Goal: Task Accomplishment & Management: Manage account settings

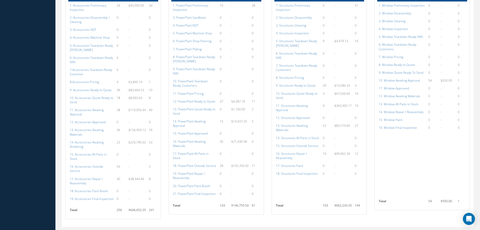
scroll to position [293, 0]
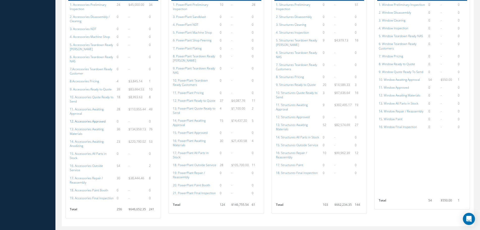
click at [88, 119] on a=112&excludeInternalCustomer=false&excludeInvoicedOrClosed=true&shop_id=14&filtersHidded"] "12. Accessories Approved" at bounding box center [88, 121] width 36 height 4
click at [193, 130] on a=134&excludeInternalCustomer=false&excludeInvoicedOrClosed=true&shop_id=15&filtersHidded"] "15. PowerPlant Approved" at bounding box center [190, 132] width 35 height 4
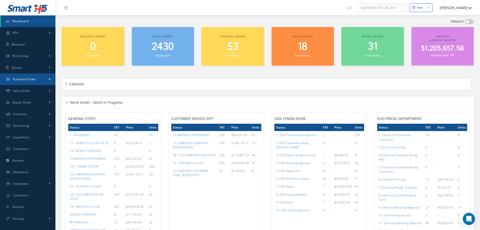
click at [33, 80] on span "Purchase Order" at bounding box center [24, 79] width 23 height 4
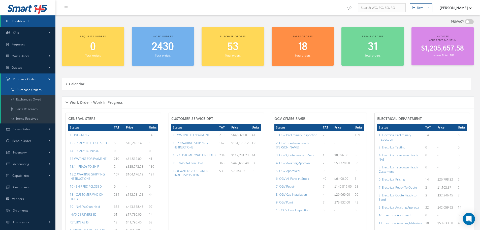
click at [36, 88] on a=1&status_id=2&status_id=3&status_id=5&collapsedFilters"] "Purchase Orders" at bounding box center [28, 90] width 54 height 10
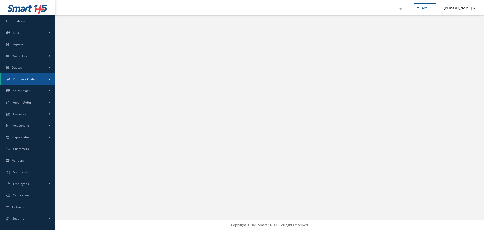
select select "25"
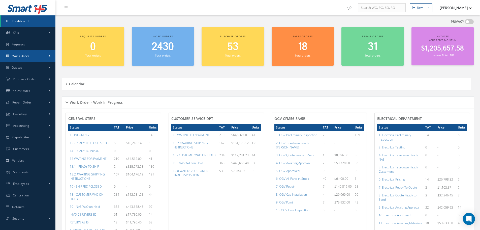
click at [18, 54] on span "Work Order" at bounding box center [20, 56] width 17 height 4
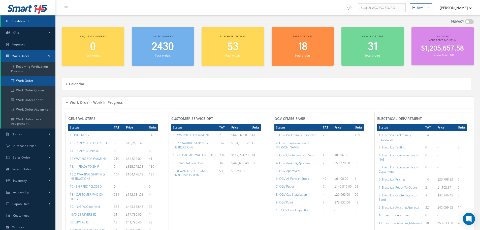
click at [17, 80] on link "Work Order" at bounding box center [28, 81] width 54 height 10
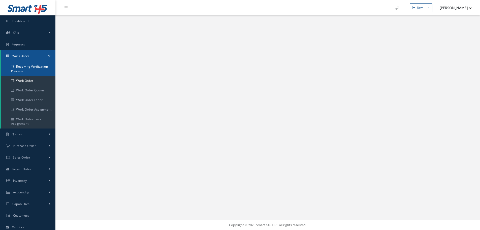
select select "25"
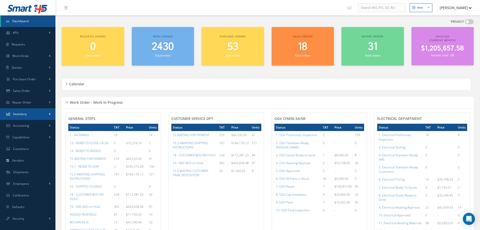
click at [18, 112] on span "Inventory" at bounding box center [20, 114] width 14 height 4
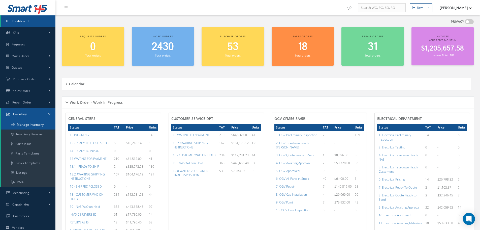
click at [30, 123] on link "Manage Inventory" at bounding box center [28, 125] width 54 height 10
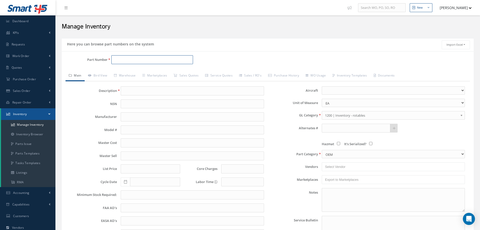
click at [143, 58] on input "Part Number" at bounding box center [152, 59] width 82 height 9
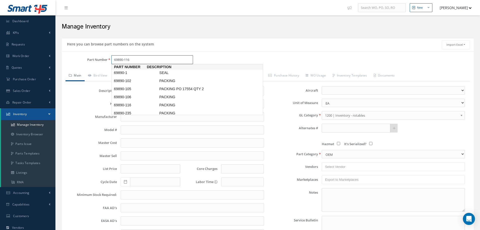
type input "69890-116"
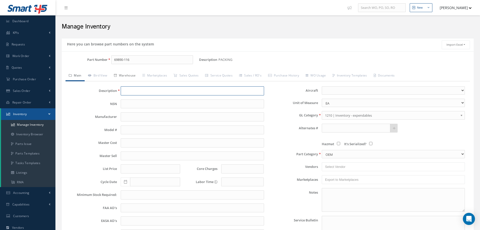
type input "PACKING"
type input "2.73"
type input "0.00"
click at [128, 73] on link "Warehouse" at bounding box center [125, 76] width 28 height 11
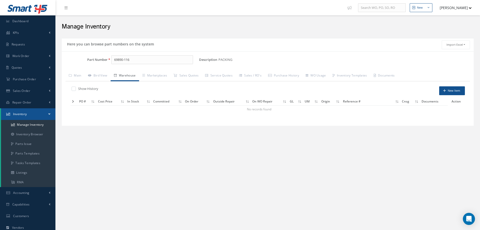
click at [76, 89] on label at bounding box center [76, 88] width 1 height 5
click at [73, 89] on input "checkbox" at bounding box center [73, 88] width 3 height 3
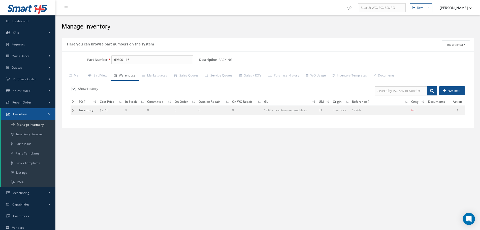
click at [460, 111] on div "Edit Manage Documents Delete Label 8130 Parts C of C Parts" at bounding box center [458, 110] width 6 height 6
click at [459, 111] on icon at bounding box center [457, 110] width 5 height 4
click at [430, 113] on link "Edit" at bounding box center [435, 113] width 40 height 7
type input "2.73"
type input "17966"
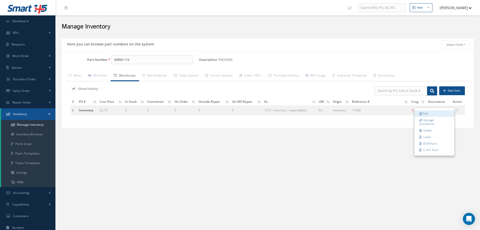
checkbox input "false"
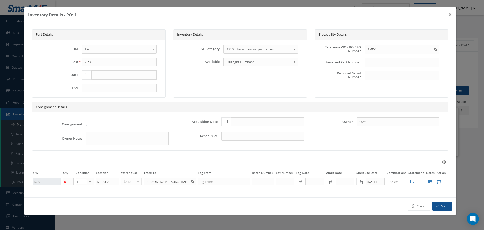
click at [430, 182] on icon at bounding box center [430, 181] width 4 height 4
type textarea "17966. ** EXPIRED."
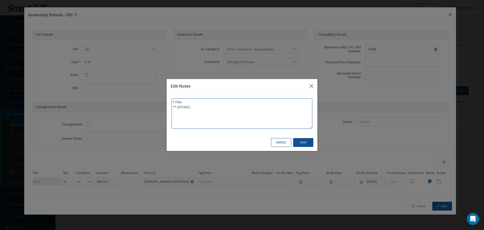
click at [197, 108] on textarea "17966. ** EXPIRED." at bounding box center [242, 113] width 141 height 30
type textarea "17966. ** EXPIRED."
type textarea "17966. ** EXPIRED. 0"
type textarea "17966. ** EXPIRED. 09"
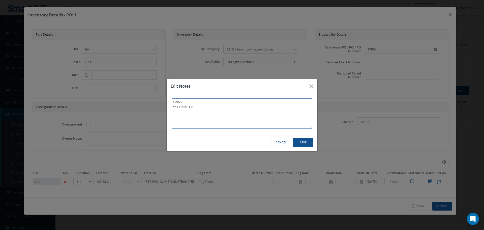
type textarea "17966. ** EXPIRED. 09"
type textarea "17966. ** EXPIRED. 09/"
type textarea "17966. ** EXPIRED. 09/0"
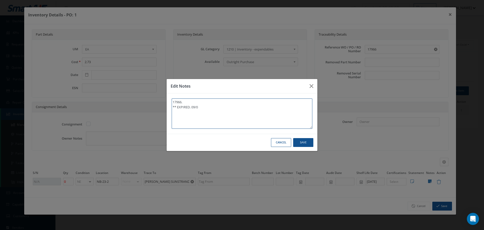
type textarea "17966. ** EXPIRED. 09/01"
type textarea "17966. ** EXPIRED. 09/01/"
type textarea "17966. ** EXPIRED. 09/01/2"
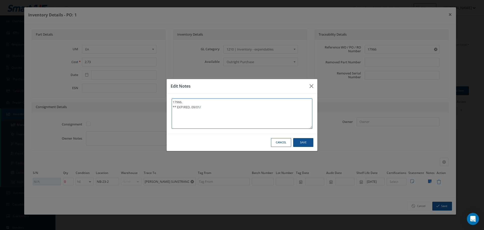
type textarea "17966. ** EXPIRED. 09/01/2"
type textarea "17966. ** EXPIRED. 09/01/20"
type textarea "17966. ** EXPIRED. 09/01/202"
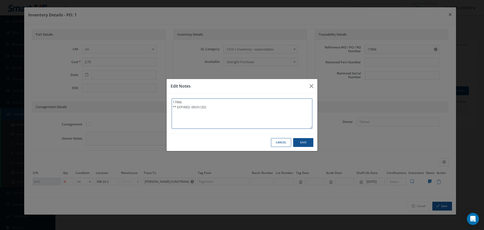
type textarea "17966. ** EXPIRED. 09/01/2025"
type textarea "17966. ** EXPIRED. 09/01/2025."
click at [305, 144] on button "Save" at bounding box center [303, 142] width 20 height 9
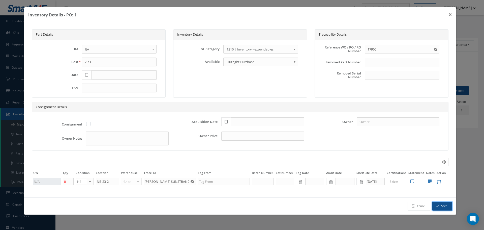
click at [450, 207] on button "Save" at bounding box center [442, 205] width 20 height 9
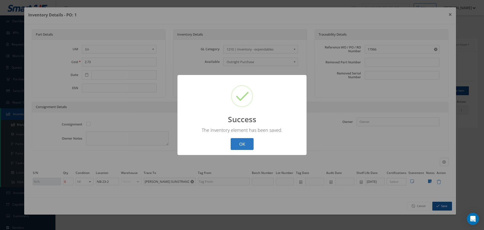
click at [246, 144] on button "OK" at bounding box center [242, 144] width 23 height 12
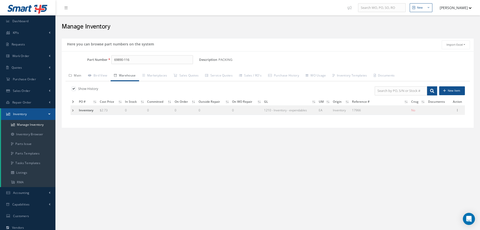
drag, startPoint x: 80, startPoint y: 76, endPoint x: 84, endPoint y: 75, distance: 3.6
click at [81, 76] on link "Main" at bounding box center [75, 76] width 19 height 11
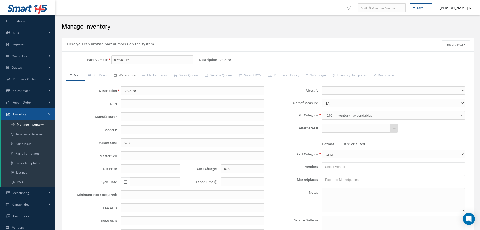
click at [127, 72] on link "Warehouse" at bounding box center [125, 76] width 28 height 11
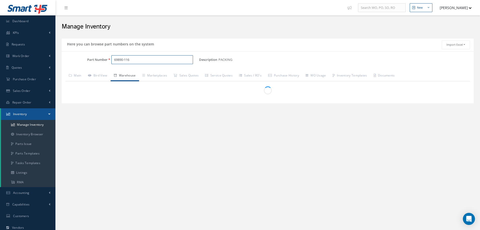
click at [135, 59] on input "69890-116" at bounding box center [152, 59] width 82 height 9
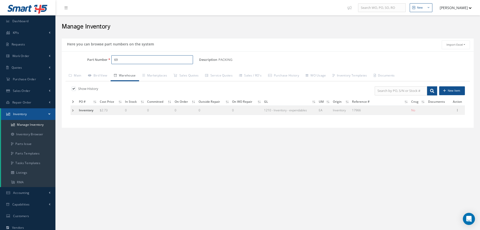
type input "6"
click at [119, 74] on span "AS3578-114" at bounding box center [135, 72] width 45 height 5
type input "AS3578-114"
click at [458, 109] on icon at bounding box center [457, 110] width 5 height 4
click at [434, 113] on link "Edit" at bounding box center [435, 113] width 40 height 7
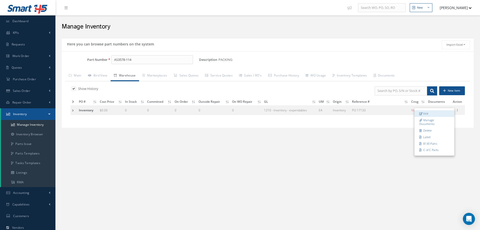
type input "0.00"
type input "07/13/2017"
type input "PO 17133"
type input "07/13/2017"
type input "NB-5-7"
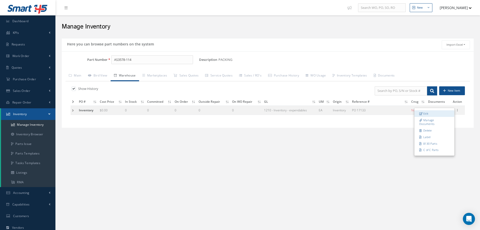
type input "AMTEC-145"
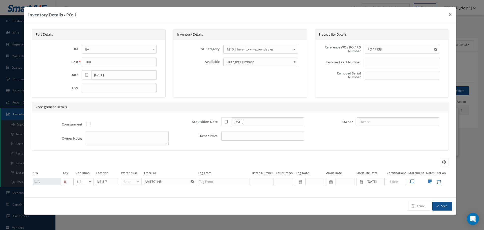
click at [430, 182] on icon at bounding box center [430, 181] width 4 height 4
type textarea "17133 ** INVENTORY 12/09/2024. ** EXPIRED. 09/01/2025"
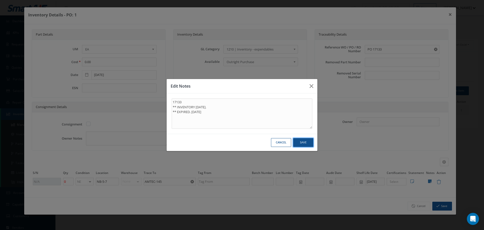
click at [305, 142] on button "Save" at bounding box center [303, 142] width 20 height 9
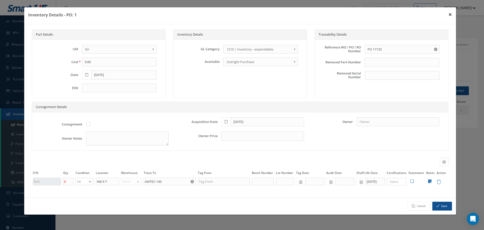
click at [449, 14] on button "×" at bounding box center [451, 14] width 12 height 14
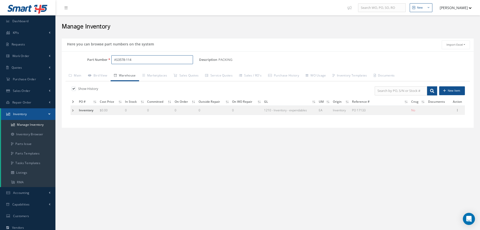
click at [143, 60] on input "AS3578-114" at bounding box center [152, 59] width 82 height 9
type input "A"
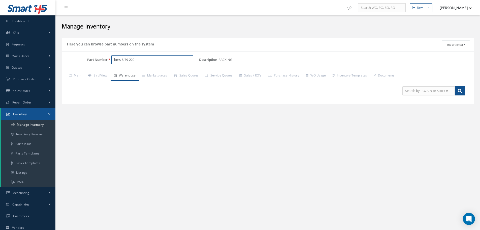
click at [121, 60] on input "bms-8-79-220" at bounding box center [152, 59] width 82 height 9
click at [130, 61] on input "BMS-8-79-220" at bounding box center [152, 59] width 82 height 9
click at [122, 60] on input "BMS-8-79 220" at bounding box center [152, 59] width 82 height 9
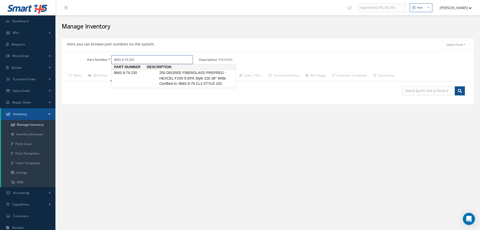
click at [125, 71] on span "BMS 8-79 220" at bounding box center [135, 72] width 45 height 5
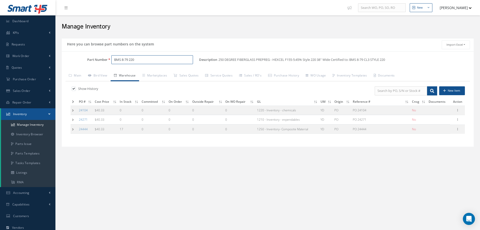
type input "BMS 8-79 220"
click at [78, 129] on tr "24444 $40.33 17 0 0 0 0 1250 - Inventory- Composite Material YD PO PO 24444 No …" at bounding box center [268, 128] width 395 height 9
click at [72, 129] on td at bounding box center [74, 128] width 7 height 9
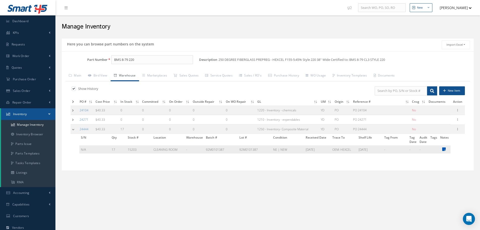
click at [443, 148] on icon at bounding box center [444, 149] width 4 height 4
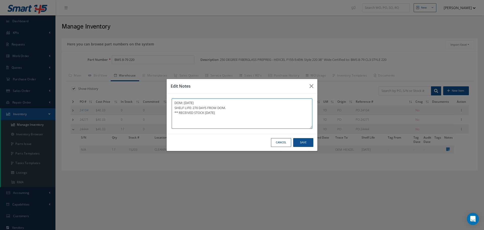
click at [239, 114] on textarea "DOM: DEC 6, 2024 SHELF LIFE: 270 DAYS FROM DOM. ** RECEIVED STOCK 05/29/2025" at bounding box center [242, 113] width 141 height 30
type textarea "DOM: DEC 6, 2024 SHELF LIFE: 270 DAYS FROM DOM. ** RECEIVED STOCK 05/29/2025. *…"
click at [305, 139] on button "Save" at bounding box center [303, 142] width 20 height 9
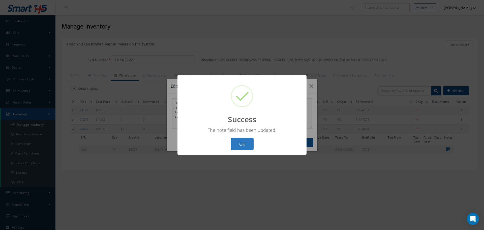
click at [244, 142] on button "OK" at bounding box center [242, 144] width 23 height 12
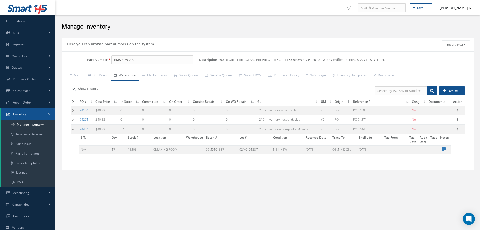
click at [72, 127] on td at bounding box center [75, 128] width 8 height 9
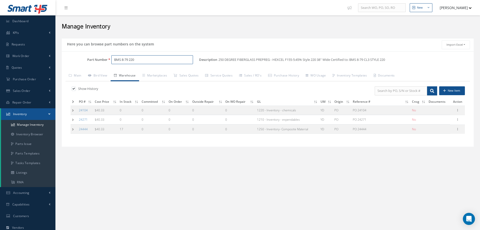
click at [142, 60] on input "BMS 8-79 220" at bounding box center [152, 59] width 82 height 9
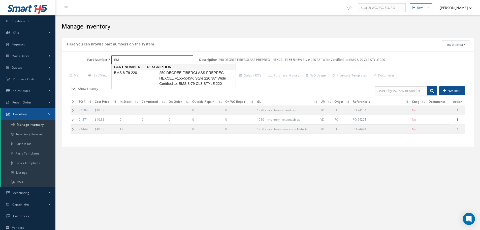
type input "B"
type input "BMS 8-79 220"
click at [137, 73] on span "BMS 8-79 220" at bounding box center [135, 72] width 45 height 5
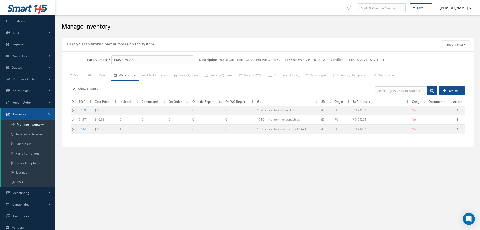
click at [74, 119] on td at bounding box center [74, 119] width 7 height 9
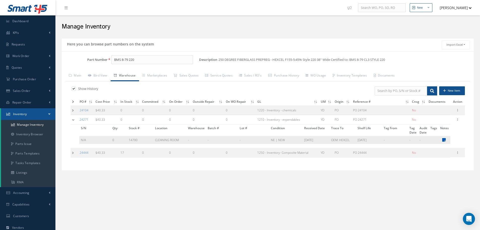
click at [445, 140] on icon at bounding box center [444, 140] width 4 height 4
type textarea "** RECEIVED STOCK 03/25/2025."
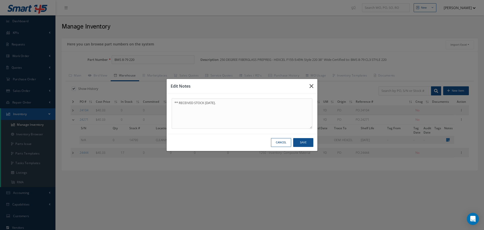
click at [312, 84] on icon "button" at bounding box center [312, 86] width 4 height 6
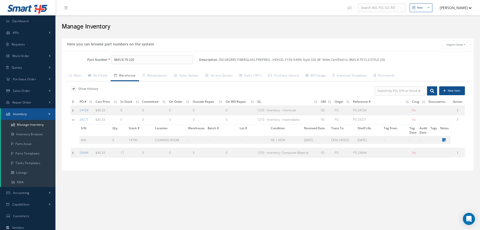
click at [73, 120] on td at bounding box center [75, 119] width 8 height 9
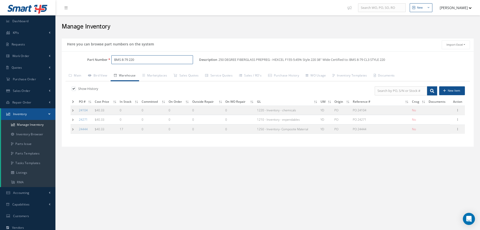
click at [139, 63] on input "BMS 8-79 220" at bounding box center [152, 59] width 82 height 9
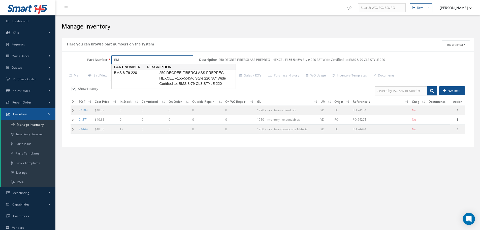
type input "B"
click at [130, 92] on span "DR-25-1/2-0-SP" at bounding box center [135, 88] width 45 height 5
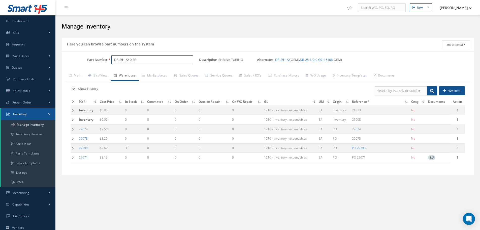
type input "DR-25-1/2-0-SP"
click at [74, 158] on td at bounding box center [74, 157] width 7 height 9
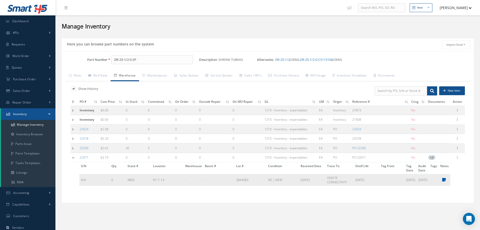
click at [444, 178] on icon at bounding box center [444, 180] width 4 height 4
type textarea "** EXPIRED 09/30/2025."
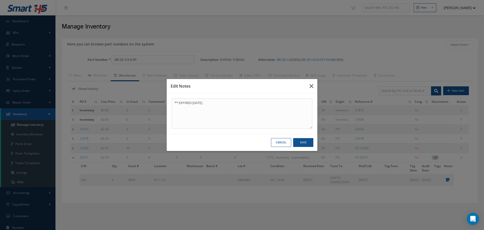
click at [314, 85] on button "button" at bounding box center [312, 86] width 12 height 14
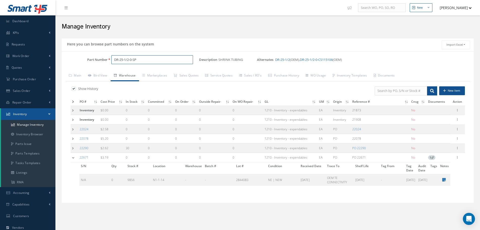
click at [150, 60] on input "DR-25-1/2-0-SP" at bounding box center [152, 59] width 82 height 9
type input "D"
click at [121, 71] on span "MS28775-439" at bounding box center [135, 72] width 45 height 5
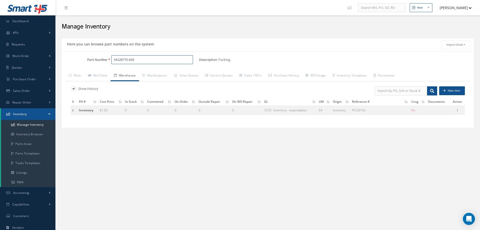
type input "MS28775-439"
click at [72, 110] on td at bounding box center [74, 109] width 7 height 9
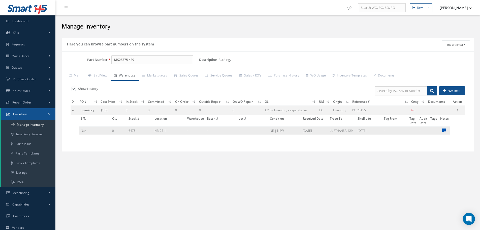
click at [445, 129] on icon at bounding box center [444, 130] width 4 height 4
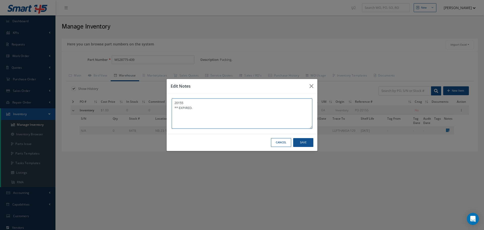
click at [201, 106] on textarea "20155 ** EXPIRED." at bounding box center [242, 113] width 141 height 30
type textarea "20155 ** EXPIRED. 09/01/2025."
click at [300, 141] on button "Save" at bounding box center [303, 142] width 20 height 9
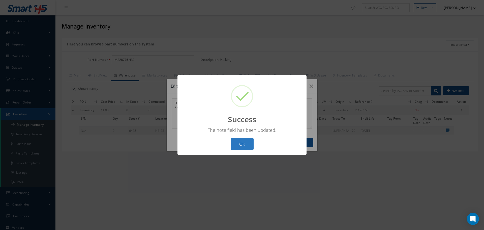
click at [242, 146] on button "OK" at bounding box center [242, 144] width 23 height 12
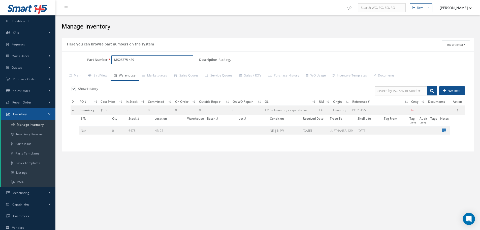
click at [138, 60] on input "MS28775-439" at bounding box center [152, 59] width 82 height 9
type input "M"
click at [124, 73] on span "PR-1200" at bounding box center [135, 72] width 45 height 5
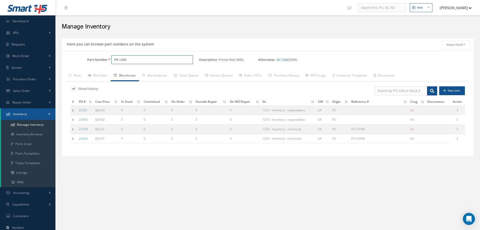
type input "PR-1200"
click at [72, 130] on td at bounding box center [74, 128] width 7 height 9
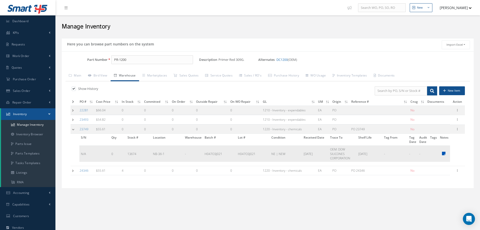
click at [445, 153] on icon at bounding box center [444, 153] width 4 height 4
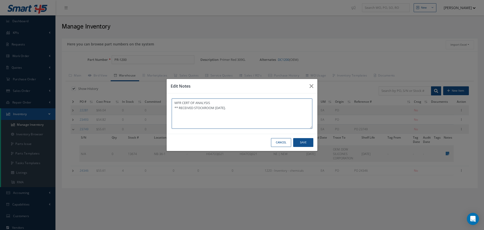
click at [250, 111] on textarea "MFR CERT OF ANALYSIS ** RECEIVED STOCKROOM 07/31/2024." at bounding box center [242, 113] width 141 height 30
type textarea "MFR CERT OF ANALYSIS ** RECEIVED STOCKROOM 07/31/2024. ** EXPIRED 09/10/2025."
click at [302, 142] on button "Save" at bounding box center [303, 142] width 20 height 9
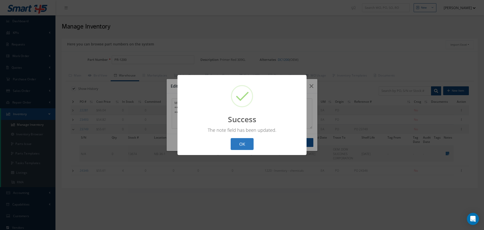
click at [243, 141] on button "OK" at bounding box center [242, 144] width 23 height 12
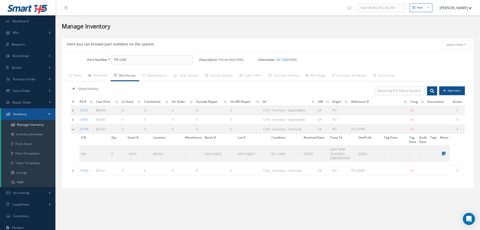
click at [74, 130] on td at bounding box center [75, 128] width 8 height 9
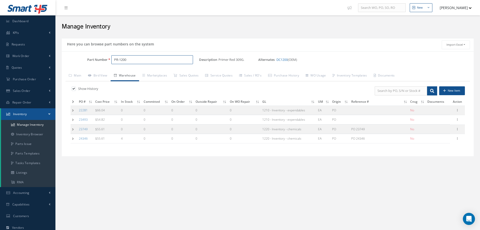
click at [131, 59] on input "PR-1200" at bounding box center [152, 59] width 82 height 9
type input "P"
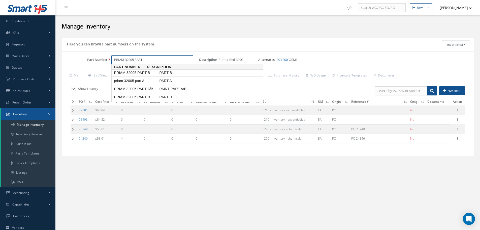
click at [127, 72] on span "PRIAM 32005 PART B" at bounding box center [135, 72] width 45 height 5
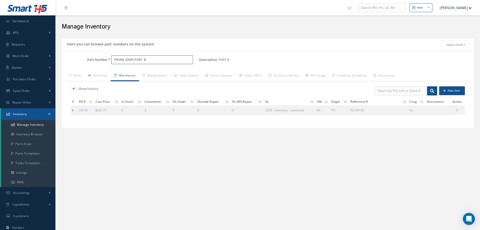
type input "PRIAM 32005 PART B"
click at [72, 111] on td at bounding box center [74, 109] width 7 height 9
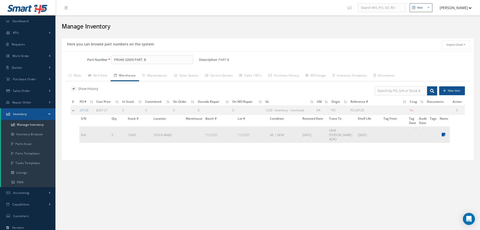
click at [443, 132] on icon at bounding box center [444, 134] width 4 height 4
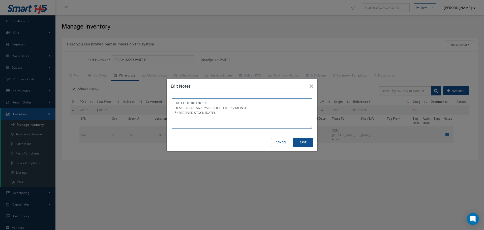
click at [233, 114] on textarea "ERP CODE:101170-109 OEM CERT OF ANALYSIS. SHELF LIFE: 12 MONTHS ** RECEIVED STO…" at bounding box center [242, 113] width 141 height 30
click at [235, 112] on textarea "ERP CODE:101170-109 OEM CERT OF ANALYSIS. SHELF LIFE: 12 MONTHS ** RECEIVED STO…" at bounding box center [242, 113] width 141 height 30
type textarea "ERP CODE:101170-109 OEM CERT OF ANALYSIS. SHELF LIFE: 12 MONTHS ** RECEIVED STO…"
click at [297, 141] on button "Save" at bounding box center [303, 142] width 20 height 9
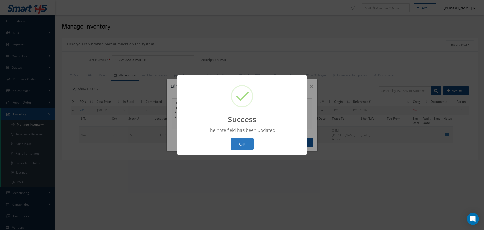
click at [239, 146] on button "OK" at bounding box center [242, 144] width 23 height 12
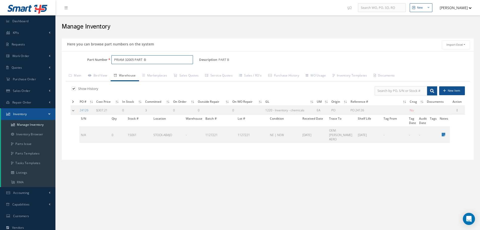
click at [151, 60] on input "PRIAM 32005 PART B" at bounding box center [152, 59] width 82 height 9
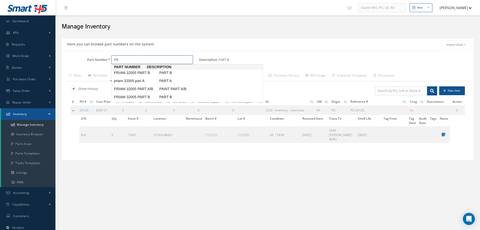
type input "P"
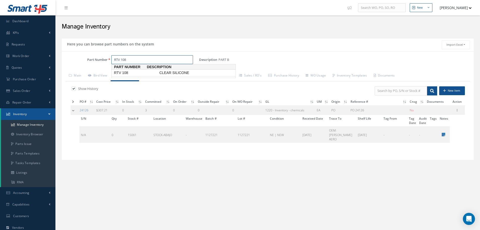
click at [127, 72] on span "RTV 108" at bounding box center [135, 72] width 45 height 5
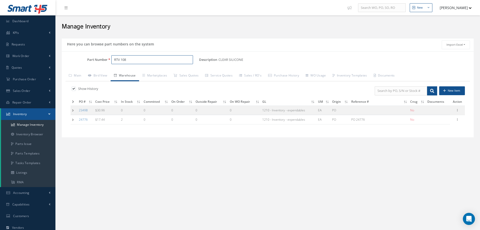
type input "RTV 108"
click at [74, 109] on td at bounding box center [74, 109] width 7 height 9
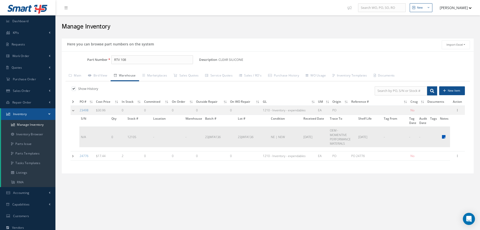
click at [441, 137] on link at bounding box center [443, 137] width 6 height 4
type textarea "DOM: 09/08/2023 DOE: 09/07/2025 MFR CERT OF ANALYSIS ** EXPIRED 09/07/202.5"
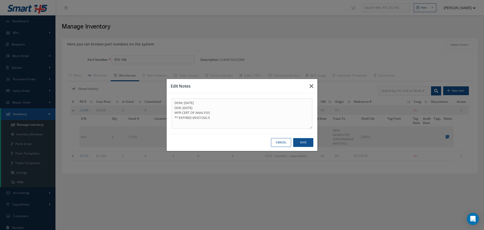
click at [312, 85] on icon "button" at bounding box center [312, 86] width 4 height 6
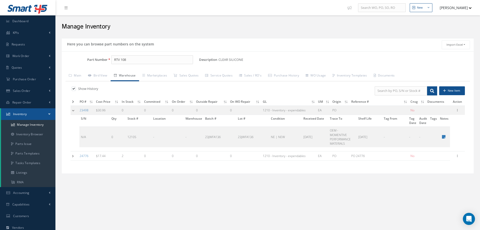
click at [74, 110] on td at bounding box center [75, 109] width 8 height 9
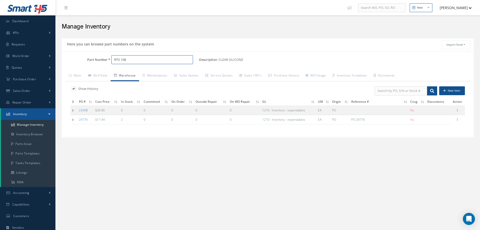
click at [134, 60] on input "RTV 108" at bounding box center [152, 59] width 82 height 9
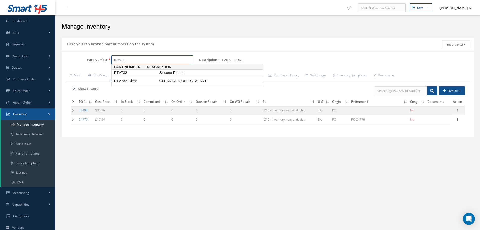
click at [124, 71] on span "RTV732" at bounding box center [135, 72] width 45 height 5
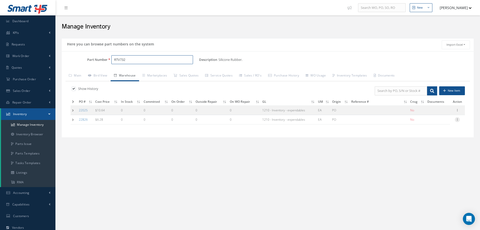
type input "RTV732"
click at [459, 119] on icon at bounding box center [457, 119] width 5 height 4
click at [307, 156] on div "New New Work Order New Purchase Order New Customer Quote New Sales Order New Re…" at bounding box center [267, 145] width 425 height 291
click at [72, 120] on td at bounding box center [74, 119] width 7 height 9
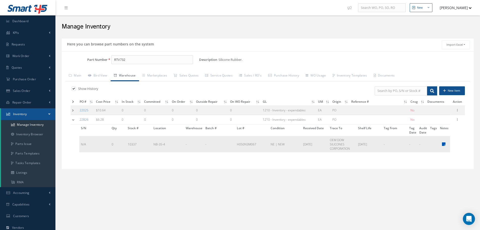
click at [445, 144] on icon at bounding box center [444, 144] width 4 height 4
type textarea "** EXPIRED 09/07/2025."
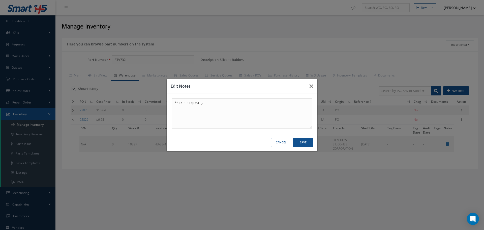
drag, startPoint x: 312, startPoint y: 86, endPoint x: 312, endPoint y: 83, distance: 2.6
click at [312, 85] on icon "button" at bounding box center [312, 86] width 4 height 6
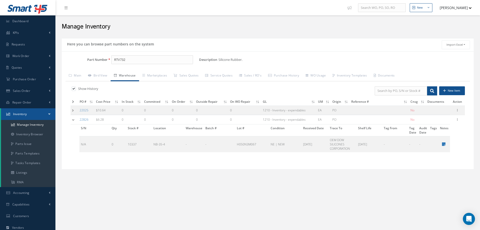
click at [75, 121] on td at bounding box center [75, 119] width 8 height 9
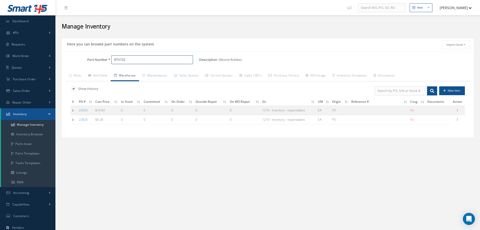
click at [137, 62] on input "RTV732" at bounding box center [152, 59] width 82 height 9
type input "R"
click at [125, 74] on span "VB-F10-BX" at bounding box center [135, 72] width 45 height 5
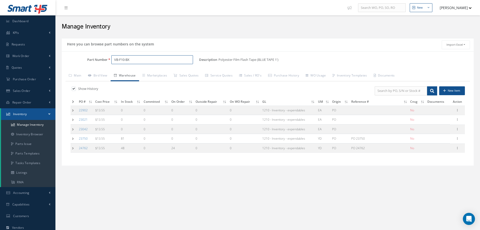
type input "VB-F10-BX"
click at [72, 128] on td at bounding box center [74, 128] width 7 height 9
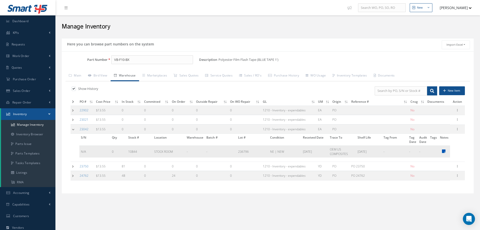
click at [445, 151] on icon at bounding box center [444, 151] width 4 height 4
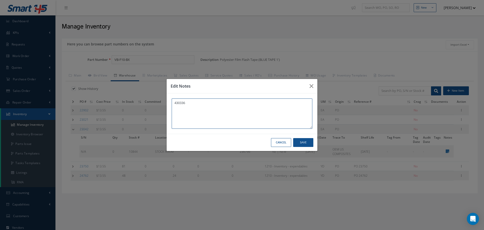
click at [212, 114] on textarea "430336" at bounding box center [242, 113] width 141 height 30
type textarea "430336"
click at [313, 86] on icon "button" at bounding box center [312, 86] width 4 height 6
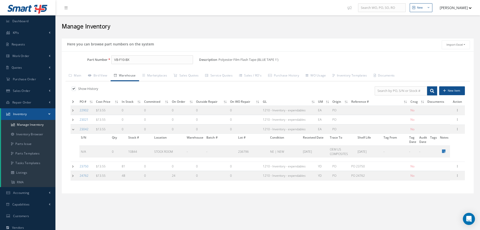
click at [73, 128] on td at bounding box center [75, 128] width 8 height 9
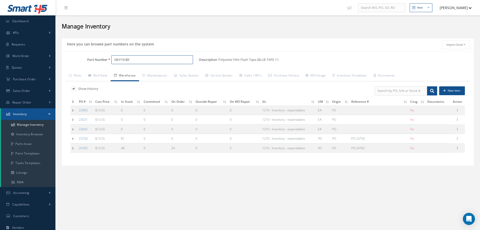
click at [132, 60] on input "VB-F10-BX" at bounding box center [152, 59] width 82 height 9
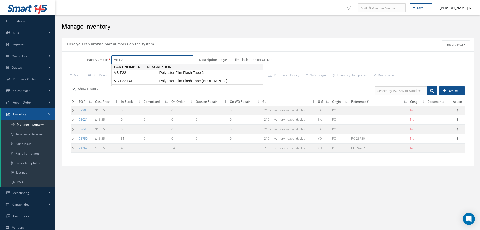
click at [131, 79] on span "VB-F22-BX" at bounding box center [135, 80] width 45 height 5
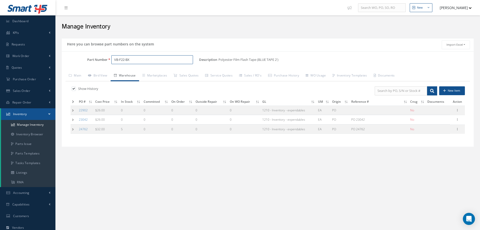
type input "VB-F22-BX"
click at [72, 120] on td at bounding box center [74, 119] width 7 height 9
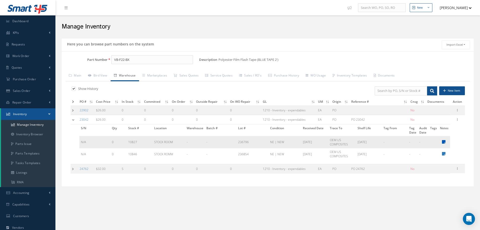
click at [442, 141] on icon at bounding box center [444, 142] width 4 height 4
type textarea "** EXPIRED. 09/05/2025"
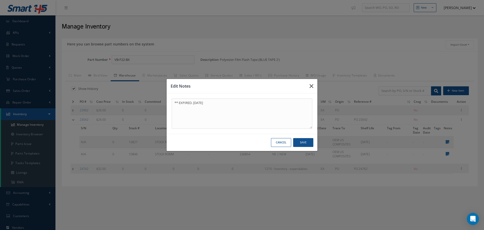
click at [311, 85] on icon "button" at bounding box center [312, 86] width 4 height 6
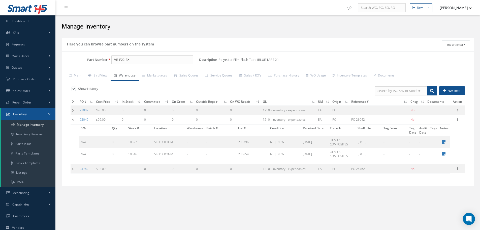
click at [74, 119] on td at bounding box center [75, 119] width 8 height 9
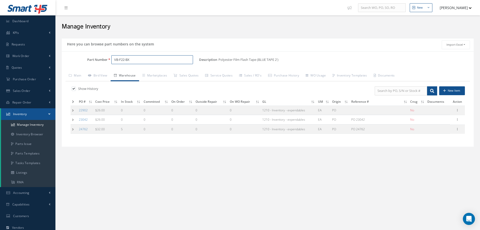
click at [139, 59] on input "VB-F22-BX" at bounding box center [152, 59] width 82 height 9
type input "V"
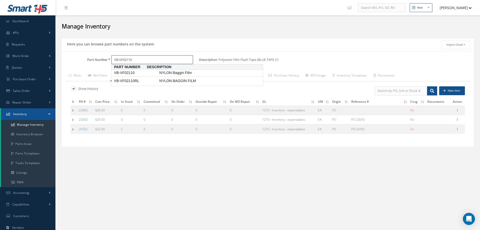
click at [131, 72] on span "VB-VF02110" at bounding box center [135, 72] width 45 height 5
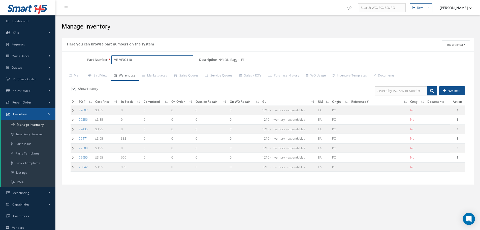
type input "VB-VF02110"
click at [458, 138] on icon at bounding box center [457, 138] width 5 height 4
click at [439, 141] on link "Edit" at bounding box center [435, 141] width 40 height 7
type input "3.95"
type input "12/12/2022"
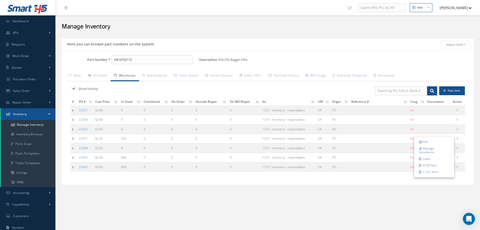
type input "333"
type input "CLEAN ROOM"
type input "OEM- US COMPOSITES"
type input "226523-02"
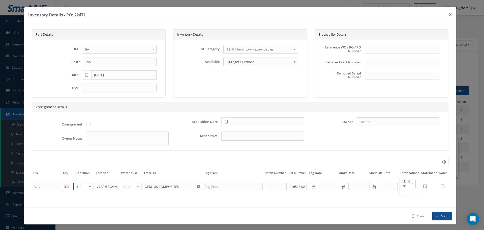
click at [69, 187] on input "333" at bounding box center [68, 187] width 11 height 8
type input "3"
type input "0"
click at [436, 215] on icon "button" at bounding box center [437, 216] width 3 height 4
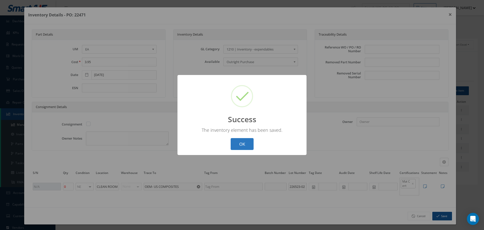
click at [242, 143] on button "OK" at bounding box center [242, 144] width 23 height 12
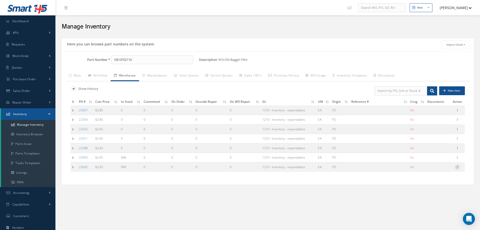
click at [458, 167] on icon at bounding box center [457, 166] width 5 height 4
drag, startPoint x: 442, startPoint y: 169, endPoint x: 435, endPoint y: 173, distance: 7.7
click at [441, 170] on link "Edit" at bounding box center [435, 170] width 40 height 7
type input "09/11/2023"
type input "666"
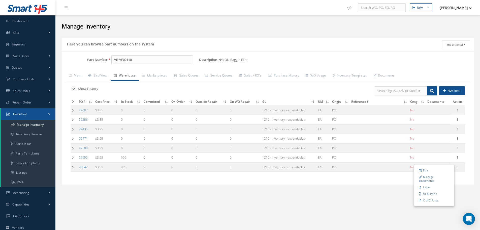
type input "STOCK ROOM"
type input "OEM US COMPOSITES"
type input "09/09/2025"
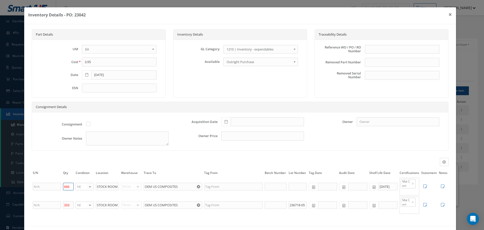
click at [72, 186] on input "666" at bounding box center [68, 187] width 11 height 8
type input "6"
type input "0"
click at [70, 202] on input "333" at bounding box center [68, 205] width 11 height 8
type input "3"
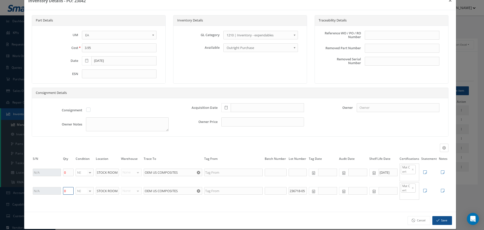
scroll to position [20, 0]
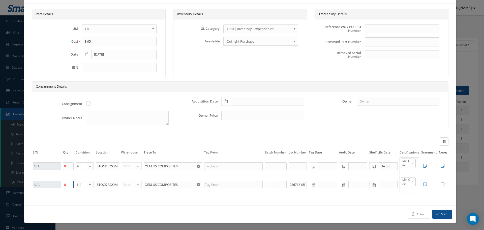
type input "0"
click at [437, 213] on button "Save" at bounding box center [442, 214] width 20 height 9
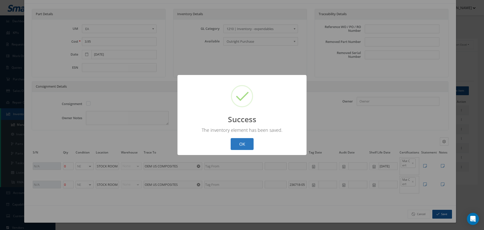
click at [247, 145] on button "OK" at bounding box center [242, 144] width 23 height 12
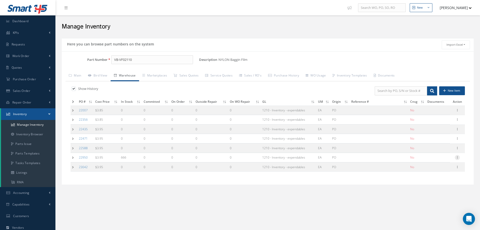
click at [457, 158] on icon at bounding box center [457, 157] width 5 height 4
click at [432, 161] on link "Edit" at bounding box center [435, 160] width 40 height 7
type input "08/01/2023"
type input "666"
type input "COC US COMPOSITES"
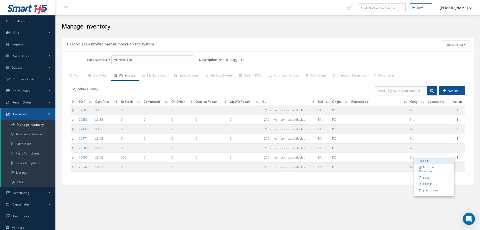
type input "236718-12 236718-13"
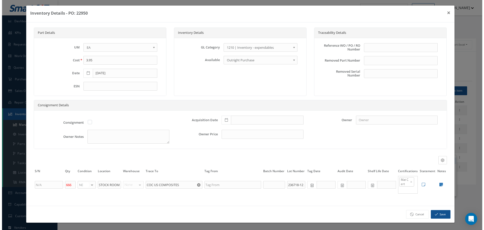
scroll to position [0, 0]
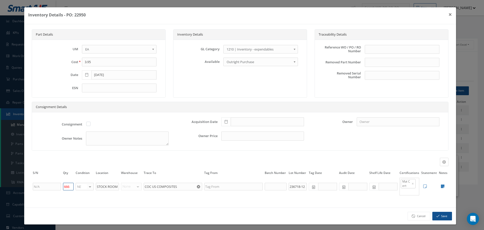
click at [72, 185] on input "666" at bounding box center [68, 187] width 11 height 8
type input "6"
type input "0"
click at [437, 216] on button "Save" at bounding box center [442, 216] width 20 height 9
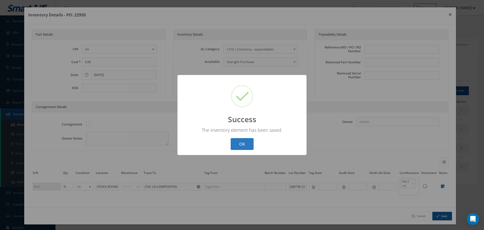
click at [243, 146] on button "OK" at bounding box center [242, 144] width 23 height 12
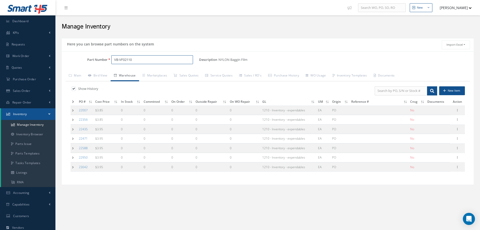
click at [140, 61] on input "VB-VF02110" at bounding box center [152, 59] width 82 height 9
click at [138, 74] on span "VB-VF02110RL" at bounding box center [135, 72] width 45 height 5
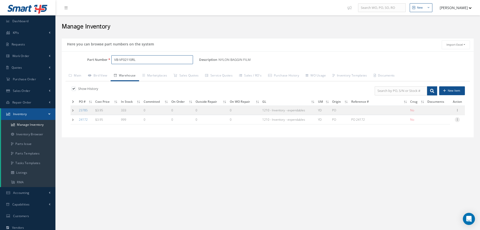
type input "VB-VF02110RL"
click at [459, 119] on icon at bounding box center [457, 119] width 5 height 4
click at [430, 122] on link "Edit" at bounding box center [435, 123] width 40 height 7
type input "02/10/2025"
type input "PO 24172"
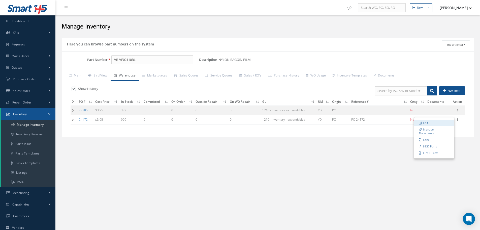
type input "02/10/2025"
type input "333"
type input "STOCK-ARRIBA"
type input "OEM: U.S. COMPOSITES, INC."
type input "247233-07"
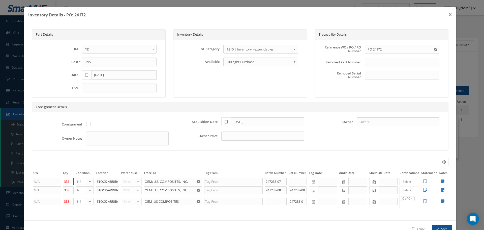
click at [69, 181] on input "333" at bounding box center [68, 182] width 11 height 8
type input "3"
type input "0"
click at [436, 227] on button "Save" at bounding box center [442, 228] width 20 height 9
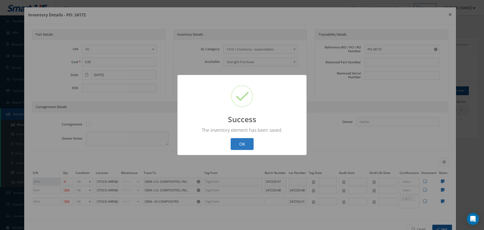
click at [242, 143] on button "OK" at bounding box center [242, 144] width 23 height 12
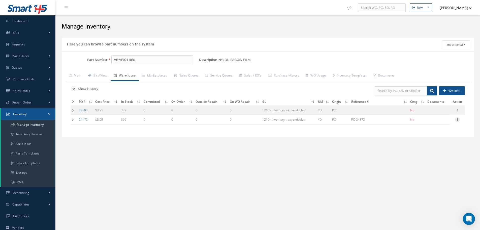
click at [457, 121] on icon at bounding box center [457, 119] width 5 height 4
click at [430, 122] on link "Edit" at bounding box center [435, 123] width 40 height 7
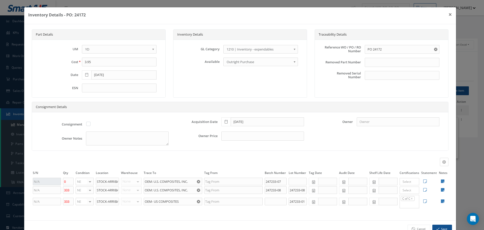
click at [308, 155] on div "Consignment Details Consignment Acquisition Date 02/10/2025 Owner Owner Notes O…" at bounding box center [240, 129] width 424 height 54
click at [448, 13] on button "×" at bounding box center [451, 14] width 12 height 14
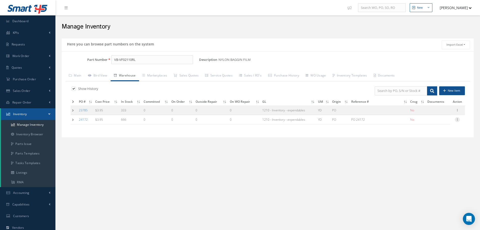
click at [458, 119] on icon at bounding box center [457, 119] width 5 height 4
click at [435, 123] on link "Edit" at bounding box center [435, 123] width 40 height 7
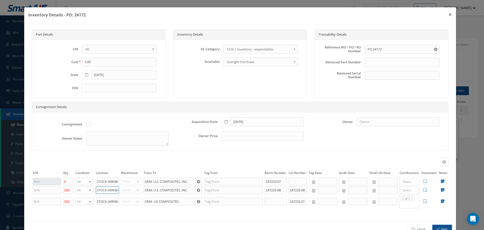
click at [117, 189] on input "STOCK-ARRIBA" at bounding box center [107, 190] width 23 height 8
click at [118, 181] on input "STOCK-ARRIBA" at bounding box center [107, 182] width 23 height 8
click at [117, 181] on input "STOCK-ARRIA" at bounding box center [107, 182] width 23 height 8
type input "S"
click at [118, 190] on input "STOCK-ARRIBA" at bounding box center [107, 190] width 23 height 8
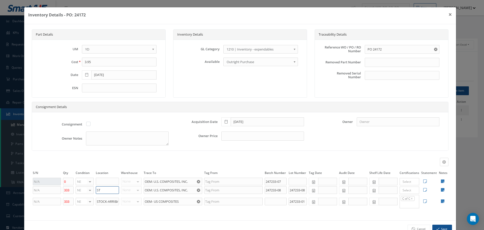
type input "S"
type input "CLEANING ROOM"
click at [441, 181] on icon at bounding box center [443, 181] width 4 height 4
type textarea "** RECEIVED STOCK 02/11/2025."
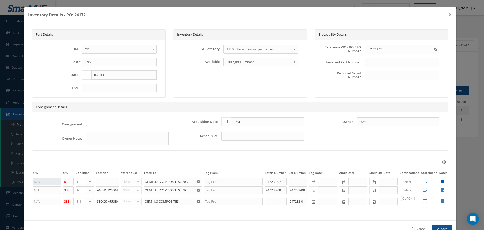
type textarea "** RECEIVED STOCK 02/11/2025."
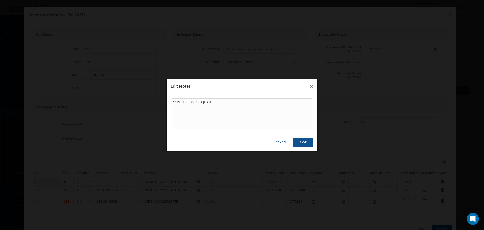
click at [313, 84] on icon "button" at bounding box center [312, 86] width 4 height 6
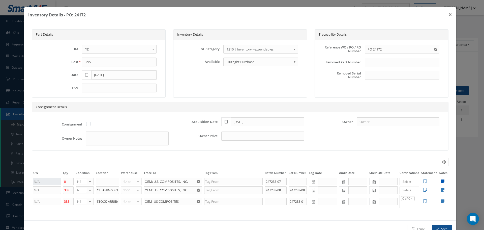
click at [441, 182] on icon at bounding box center [443, 181] width 4 height 4
type textarea "** RECEIVED STOCK 02/11/2025."
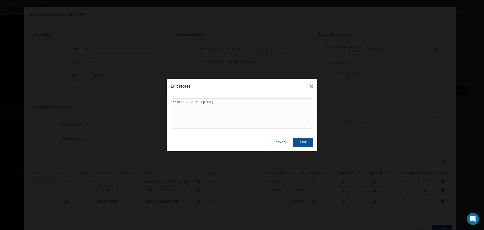
click at [312, 87] on icon "button" at bounding box center [312, 86] width 4 height 6
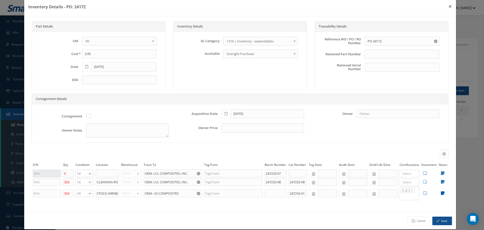
scroll to position [15, 0]
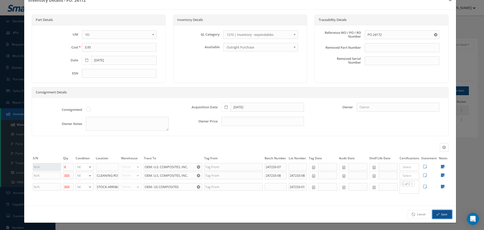
click at [437, 216] on button "Save" at bounding box center [442, 214] width 20 height 9
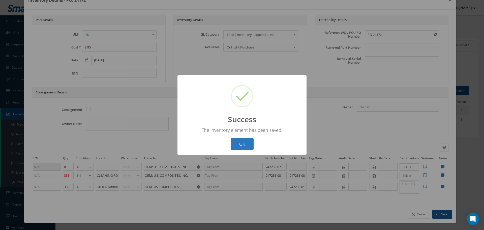
click at [246, 143] on button "OK" at bounding box center [242, 144] width 23 height 12
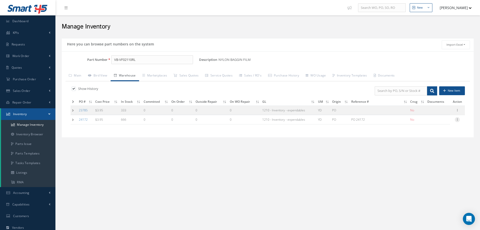
click at [457, 119] on icon at bounding box center [457, 119] width 5 height 4
click at [431, 141] on link "Label" at bounding box center [435, 139] width 40 height 7
click at [458, 120] on icon at bounding box center [457, 119] width 5 height 4
click at [431, 141] on link "Label" at bounding box center [435, 139] width 40 height 7
click at [457, 111] on icon at bounding box center [457, 110] width 5 height 4
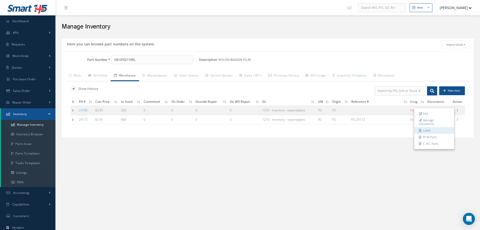
click at [431, 131] on link "Label" at bounding box center [435, 130] width 40 height 7
click at [459, 121] on icon at bounding box center [457, 119] width 5 height 4
click at [440, 121] on link "Edit" at bounding box center [435, 123] width 40 height 7
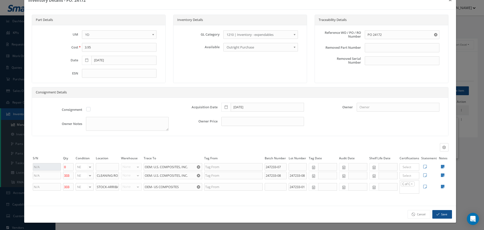
scroll to position [0, 0]
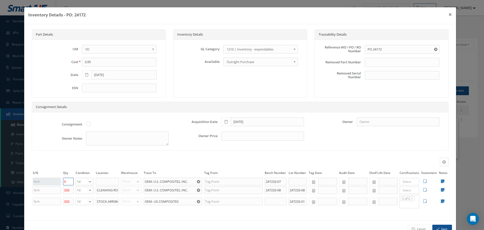
click at [67, 181] on input "0" at bounding box center [68, 182] width 11 height 8
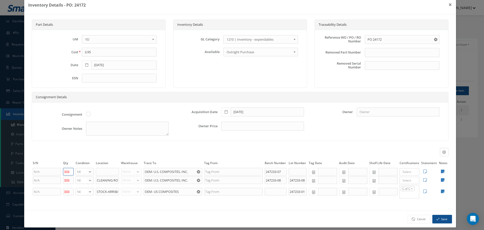
scroll to position [15, 0]
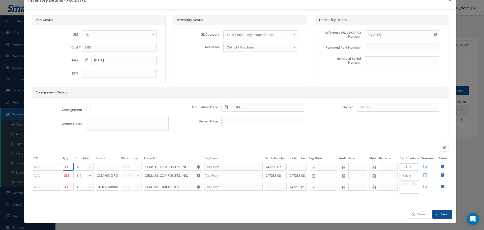
type input "333"
click at [442, 218] on button "Save" at bounding box center [442, 214] width 20 height 9
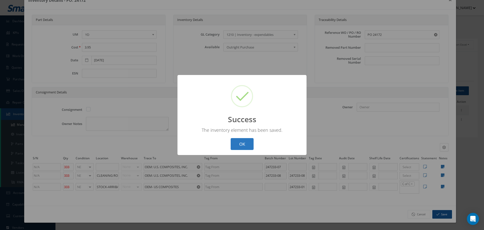
click at [248, 144] on button "OK" at bounding box center [242, 144] width 23 height 12
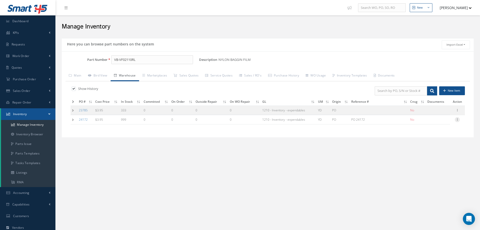
click at [457, 120] on icon at bounding box center [457, 119] width 5 height 4
click at [440, 122] on link "Edit" at bounding box center [435, 123] width 40 height 7
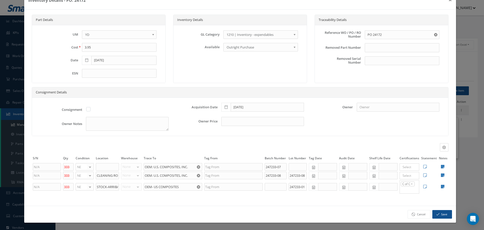
scroll to position [0, 0]
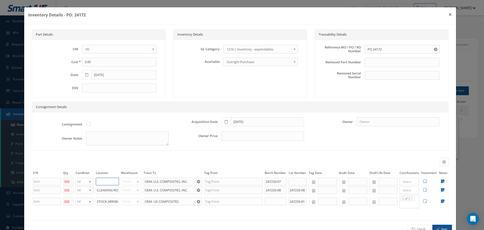
click at [101, 182] on input "text" at bounding box center [107, 182] width 23 height 8
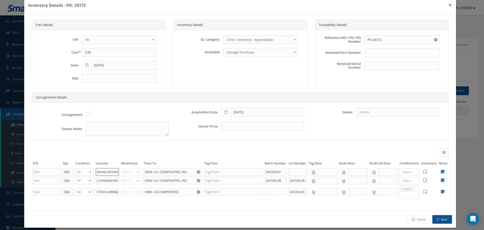
scroll to position [15, 0]
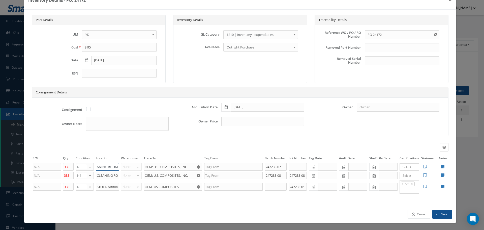
type input "CLEANING ROOM"
click at [441, 212] on button "Save" at bounding box center [442, 214] width 20 height 9
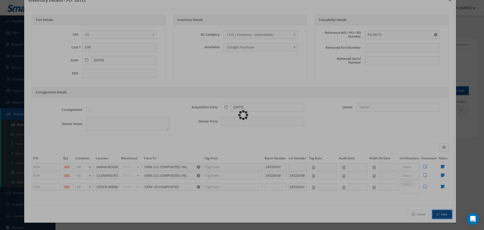
scroll to position [0, 0]
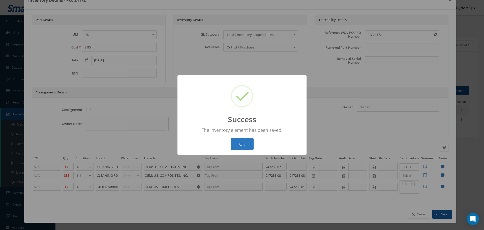
click at [245, 142] on button "OK" at bounding box center [242, 144] width 23 height 12
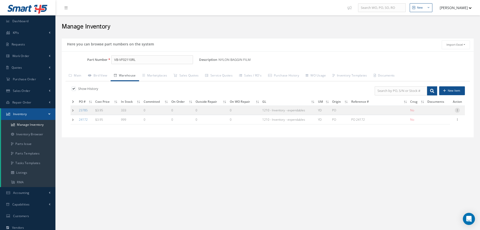
click at [456, 110] on icon at bounding box center [457, 110] width 5 height 4
click at [438, 113] on link "Edit" at bounding box center [435, 113] width 40 height 7
type input "08/16/2024"
type input "0"
type input "247110-05"
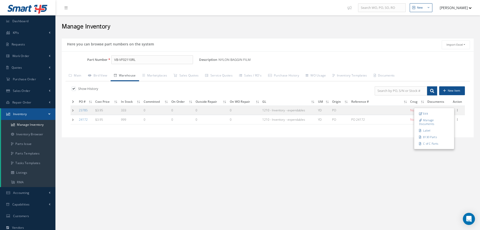
type input "247110-05"
type input "0"
type input "STOCK ROOM"
type input "247110-06"
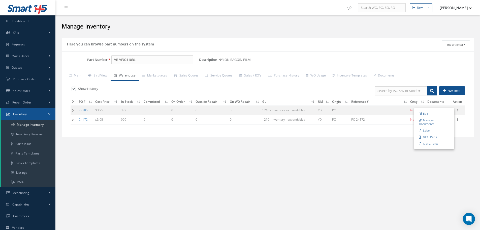
type input "STOCK ROOM"
type input "OEM: U.S. COMPOSITES, INC."
type input "247110-07"
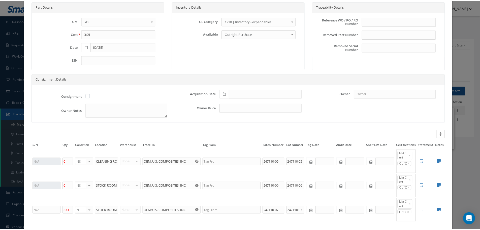
scroll to position [56, 0]
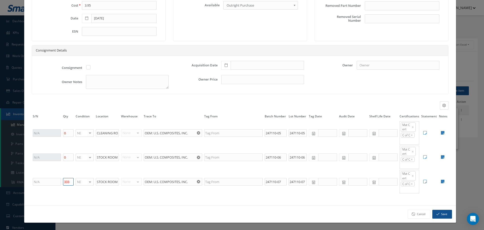
click at [72, 181] on input "333" at bounding box center [68, 182] width 11 height 8
type input "3"
type input "0"
click at [440, 213] on button "Save" at bounding box center [442, 214] width 20 height 9
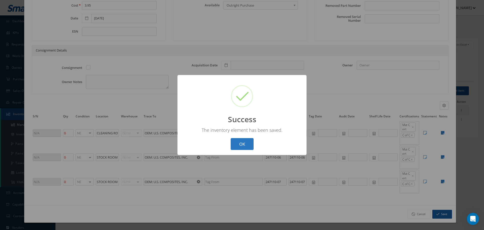
click at [247, 141] on button "OK" at bounding box center [242, 144] width 23 height 12
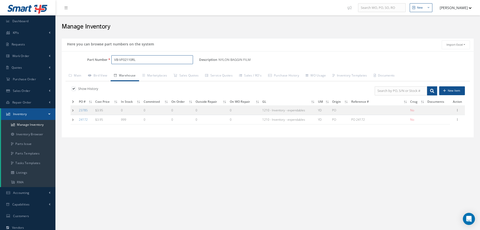
click at [137, 58] on input "VB-VF02110RL" at bounding box center [152, 59] width 82 height 9
type input "VB-VF02110"
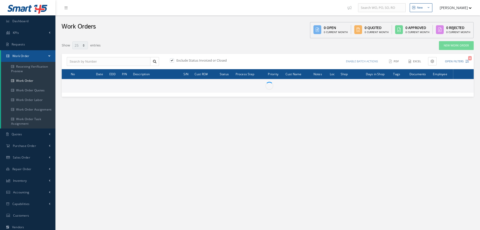
select select "25"
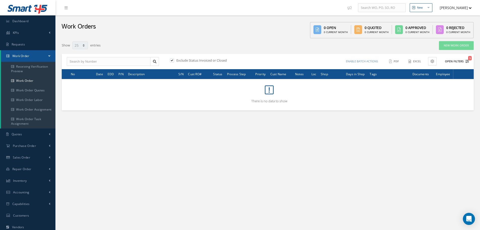
click at [460, 62] on button "Open Filters 3" at bounding box center [455, 61] width 28 height 8
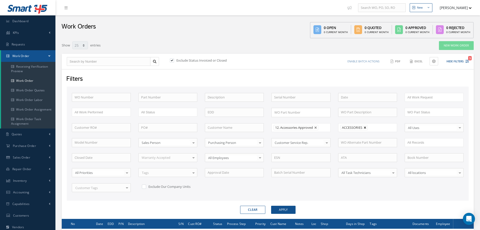
click at [365, 127] on link at bounding box center [365, 127] width 3 height 3
type input "All Shops"
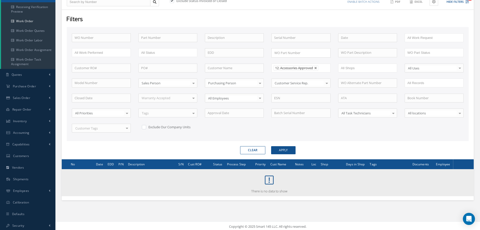
scroll to position [61, 0]
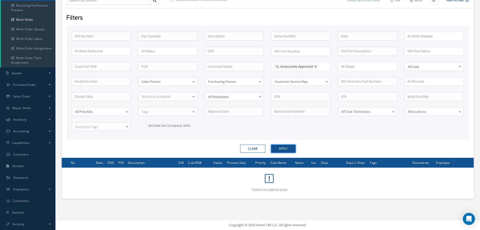
click at [283, 149] on button "Apply" at bounding box center [283, 148] width 24 height 8
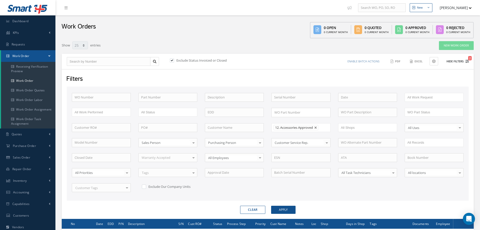
click at [456, 62] on button "Hide Filters 2" at bounding box center [455, 61] width 27 height 8
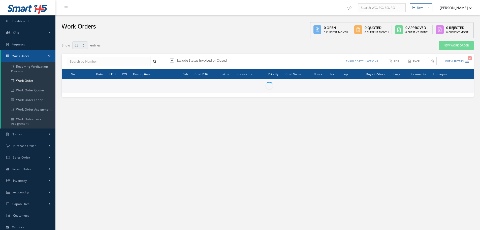
select select "25"
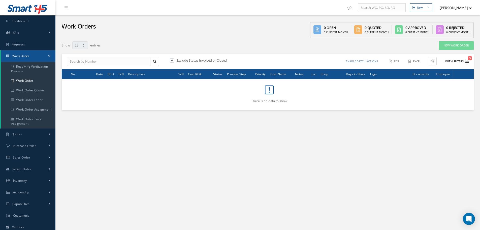
type input "All Work Request"
type input "All Work Performed"
type input "All Status"
type input "WO Part Status"
click at [453, 62] on button "Open Filters 3" at bounding box center [455, 61] width 28 height 8
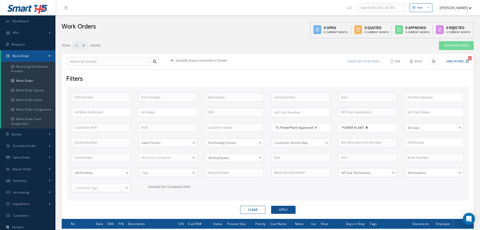
click at [367, 126] on link at bounding box center [367, 127] width 3 height 3
type input "All Shops"
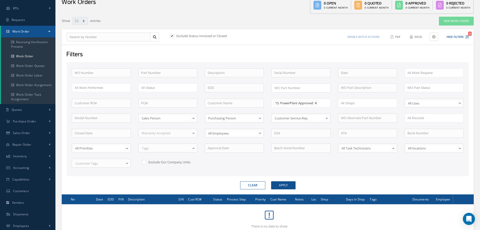
scroll to position [61, 0]
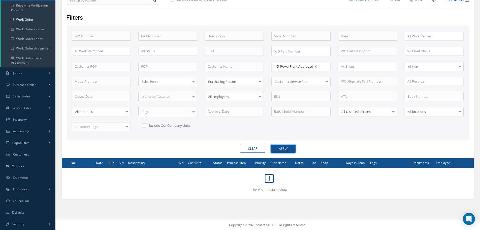
click at [289, 148] on button "Apply" at bounding box center [283, 148] width 24 height 8
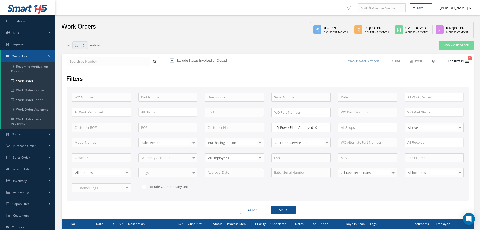
click at [456, 63] on button "Hide Filters 2" at bounding box center [455, 61] width 27 height 8
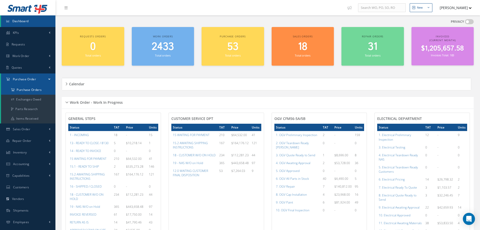
click at [33, 89] on a=1&status_id=2&status_id=3&status_id=5&collapsedFilters"] "Purchase Orders" at bounding box center [28, 90] width 54 height 10
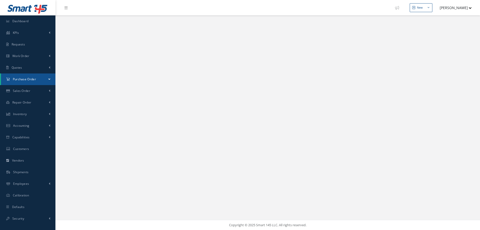
select select "25"
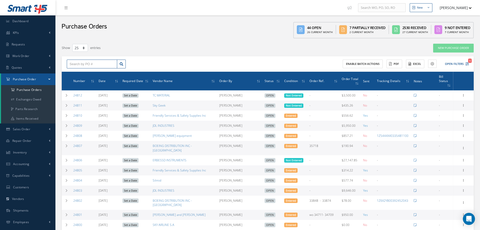
click at [72, 64] on input "text" at bounding box center [92, 64] width 50 height 9
type input "24763"
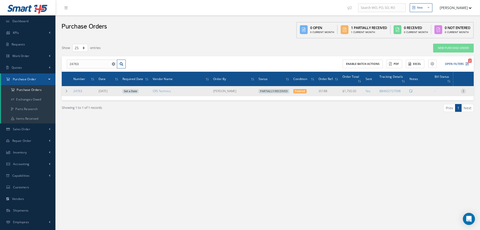
click at [465, 91] on icon at bounding box center [463, 90] width 5 height 4
click at [438, 94] on link "Receive" at bounding box center [441, 94] width 40 height 7
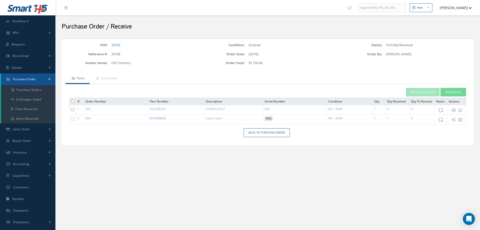
click at [160, 119] on link "431504033" at bounding box center [158, 118] width 16 height 4
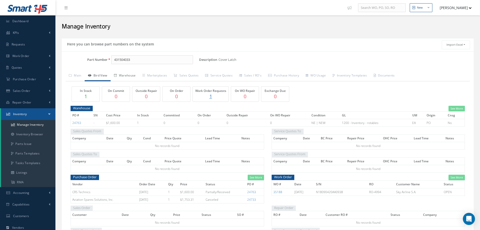
click at [125, 74] on link "Warehouse" at bounding box center [125, 76] width 28 height 11
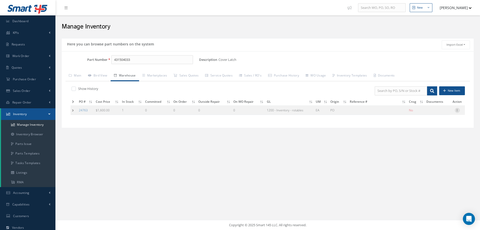
click at [457, 110] on icon at bounding box center [457, 110] width 5 height 4
click at [439, 113] on link "Edit" at bounding box center [435, 113] width 40 height 7
type input "1600.00"
type input "[DATE]"
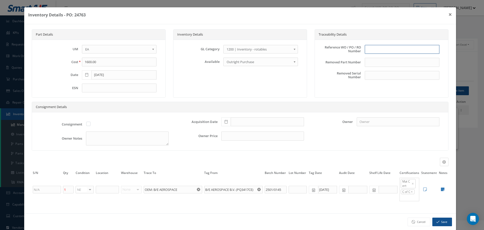
click at [388, 49] on input "text" at bounding box center [402, 49] width 75 height 9
type input "PO 24763"
click at [225, 122] on icon at bounding box center [226, 122] width 3 height 4
click at [238, 100] on td "30" at bounding box center [239, 99] width 8 height 8
type input "[DATE]"
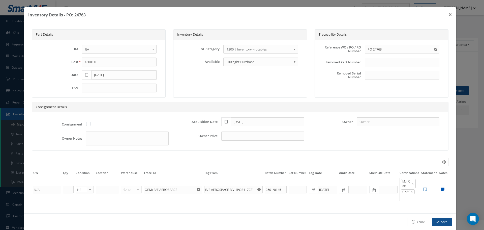
click at [441, 189] on icon at bounding box center [443, 189] width 4 height 4
type textarea "CRS PARTS CERT, SATAIR COC, B/E AEROSPACE PARTS CERT & 8130 FORM TRACKING E-566…"
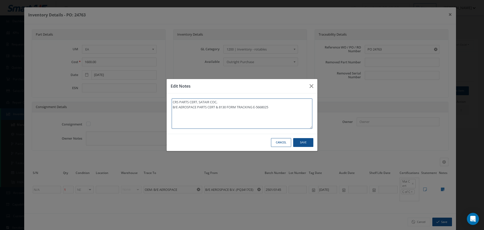
click at [274, 110] on textarea "CRS PARTS CERT, SATAIR COC, B/E AEROSPACE PARTS CERT & 8130 FORM TRACKING E-566…" at bounding box center [242, 113] width 141 height 30
type textarea "CRS PARTS CERT, SATAIR COC, B/E AEROSPACE PARTS CERT & 8130 FORM TRACKING E-566…"
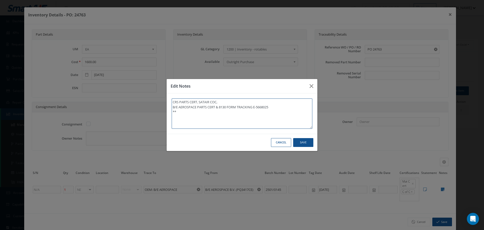
type textarea "CRS PARTS CERT, SATAIR COC, B/E AEROSPACE PARTS CERT & 8130 FORM TRACKING E-566…"
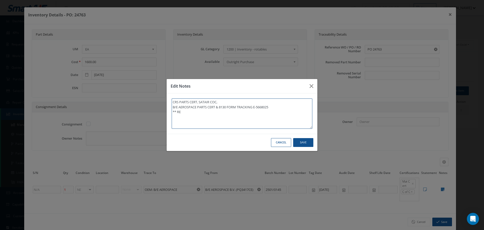
type textarea "CRS PARTS CERT, SATAIR COC, B/E AEROSPACE PARTS CERT & 8130 FORM TRACKING E-566…"
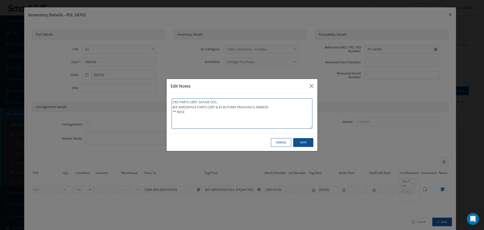
type textarea "CRS PARTS CERT, SATAIR COC, B/E AEROSPACE PARTS CERT & 8130 FORM TRACKING E-566…"
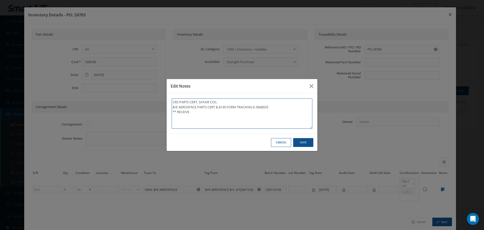
type textarea "CRS PARTS CERT, SATAIR COC, B/E AEROSPACE PARTS CERT & 8130 FORM TRACKING E-566…"
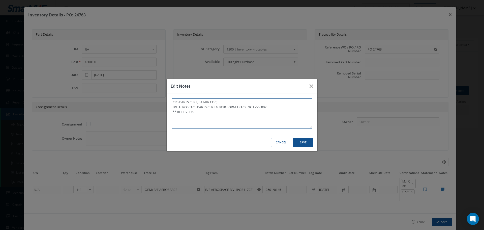
type textarea "CRS PARTS CERT, SATAIR COC, B/E AEROSPACE PARTS CERT & 8130 FORM TRACKING E-566…"
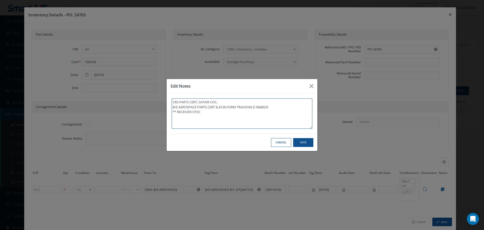
type textarea "CRS PARTS CERT, SATAIR COC, B/E AEROSPACE PARTS CERT & 8130 FORM TRACKING E-566…"
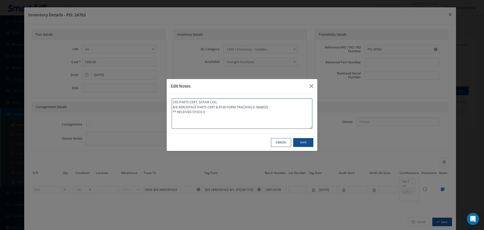
type textarea "CRS PARTS CERT, SATAIR COC, B/E AEROSPACE PARTS CERT & 8130 FORM TRACKING E-566…"
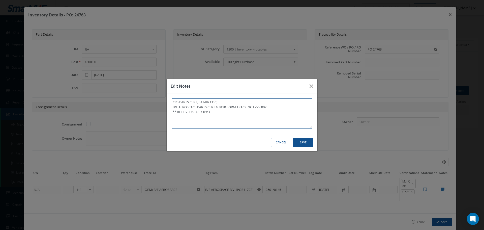
type textarea "CRS PARTS CERT, SATAIR COC, B/E AEROSPACE PARTS CERT & 8130 FORM TRACKING E-566…"
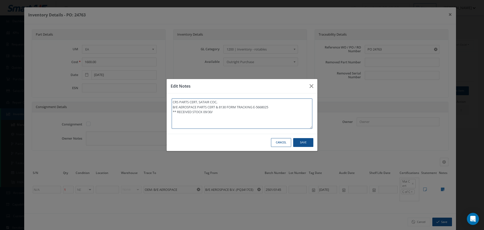
type textarea "CRS PARTS CERT, SATAIR COC, B/E AEROSPACE PARTS CERT & 8130 FORM TRACKING E-566…"
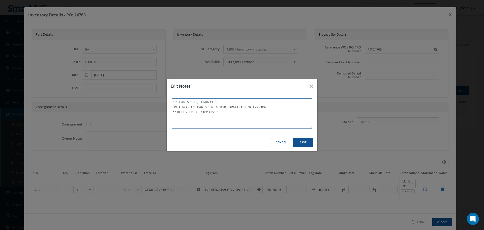
type textarea "CRS PARTS CERT, SATAIR COC, B/E AEROSPACE PARTS CERT & 8130 FORM TRACKING E-566…"
click at [304, 142] on button "Save" at bounding box center [303, 142] width 20 height 9
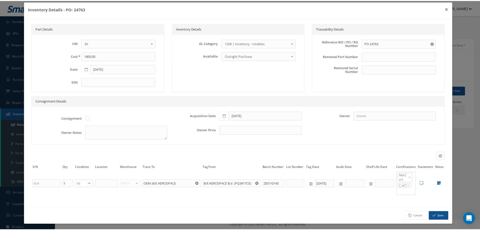
scroll to position [8, 0]
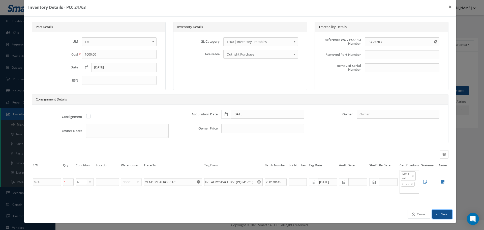
click at [439, 213] on button "Save" at bounding box center [442, 214] width 20 height 9
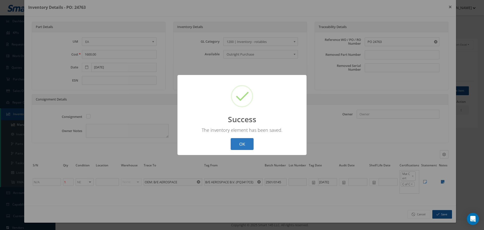
click at [246, 142] on button "OK" at bounding box center [242, 144] width 23 height 12
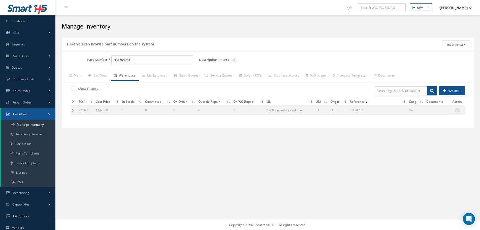
click at [457, 111] on icon at bounding box center [457, 110] width 5 height 4
click at [431, 130] on link "Label" at bounding box center [435, 130] width 40 height 7
